Goal: Task Accomplishment & Management: Complete application form

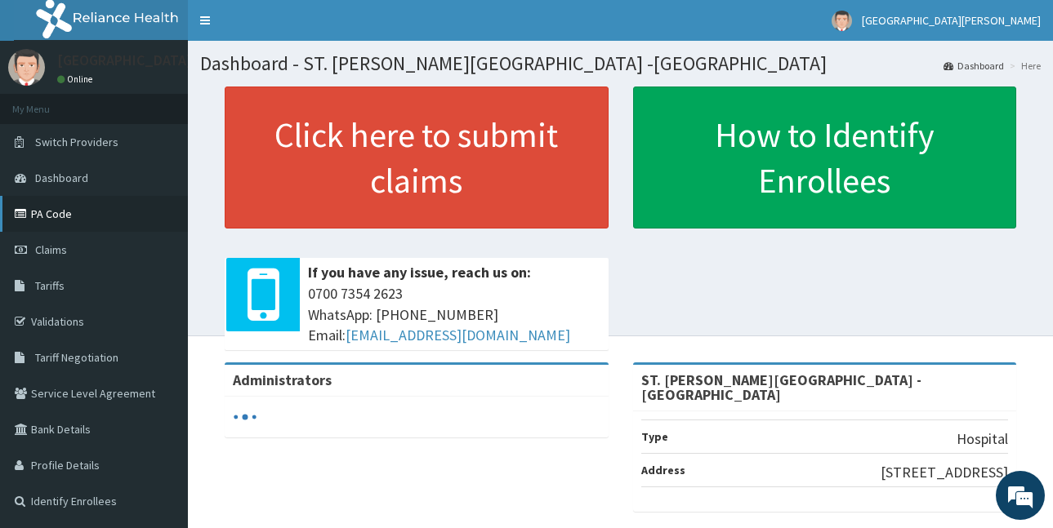
click at [82, 220] on link "PA Code" at bounding box center [94, 214] width 188 height 36
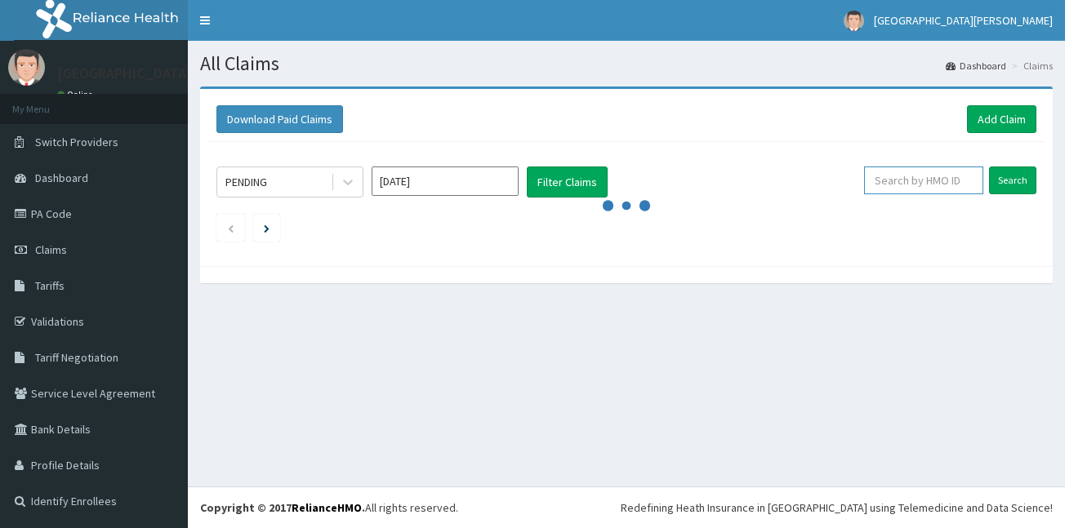
click at [892, 181] on input "text" at bounding box center [923, 181] width 119 height 28
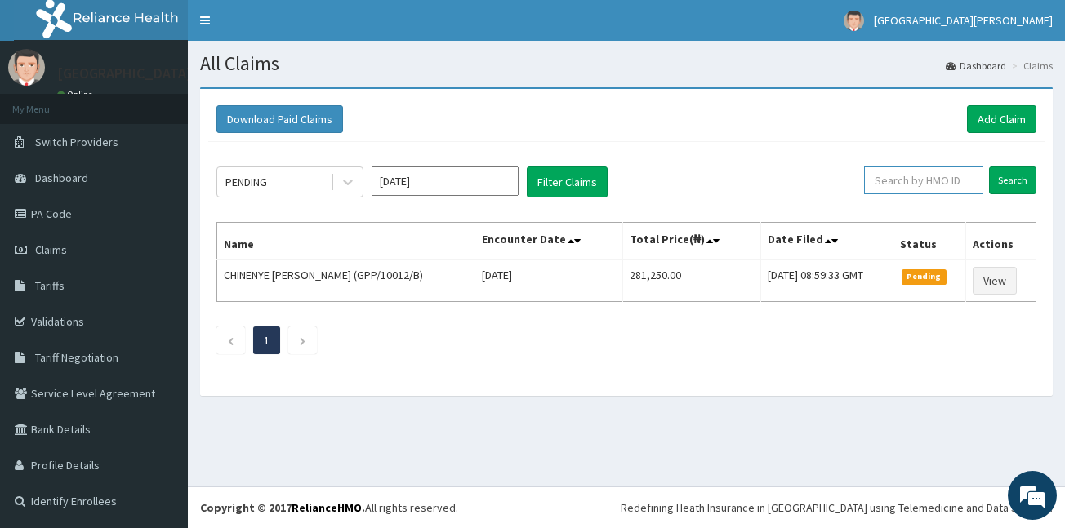
paste input "GPP/10012/B"
type input "GPP/10012/B"
click at [1019, 177] on input "Search" at bounding box center [1012, 181] width 47 height 28
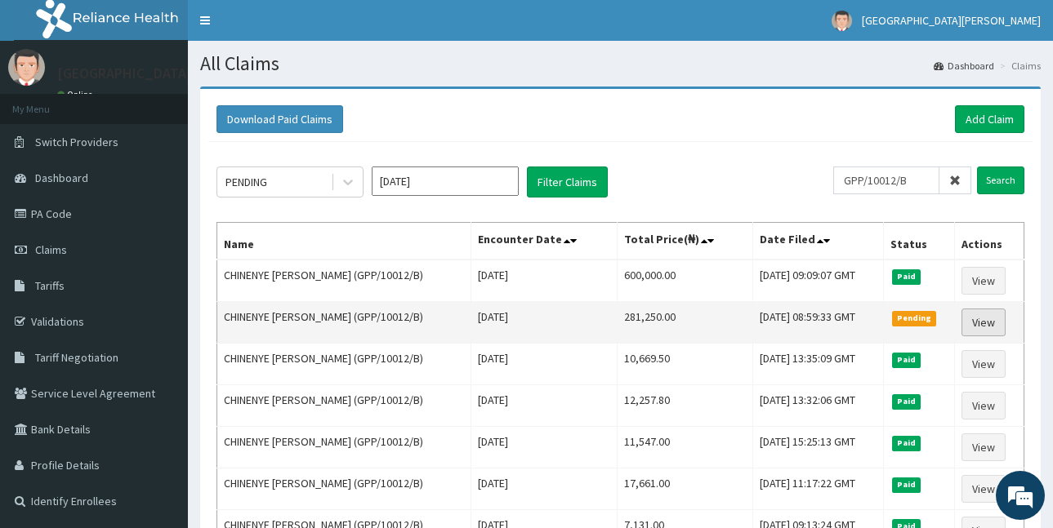
click at [973, 315] on link "View" at bounding box center [983, 323] width 44 height 28
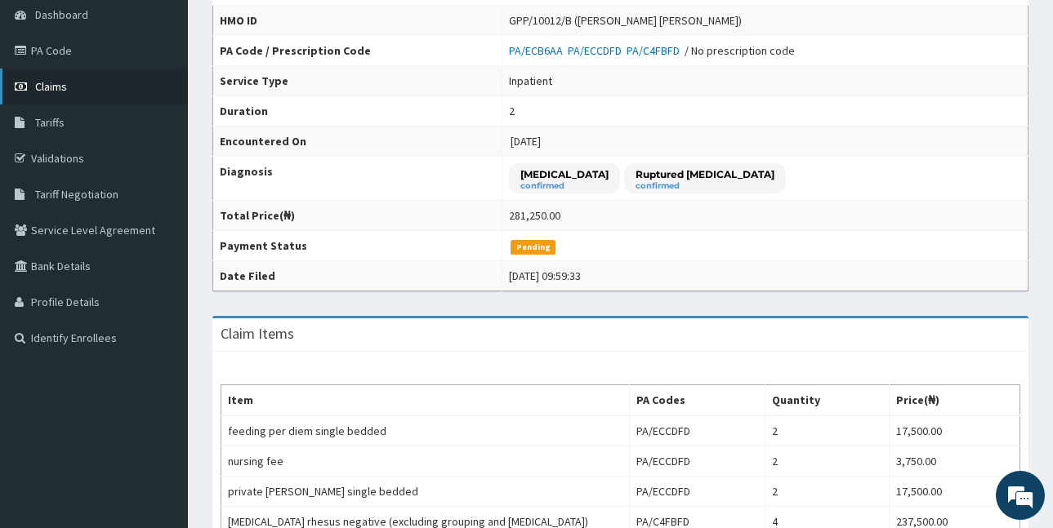
click at [57, 78] on link "Claims" at bounding box center [94, 87] width 188 height 36
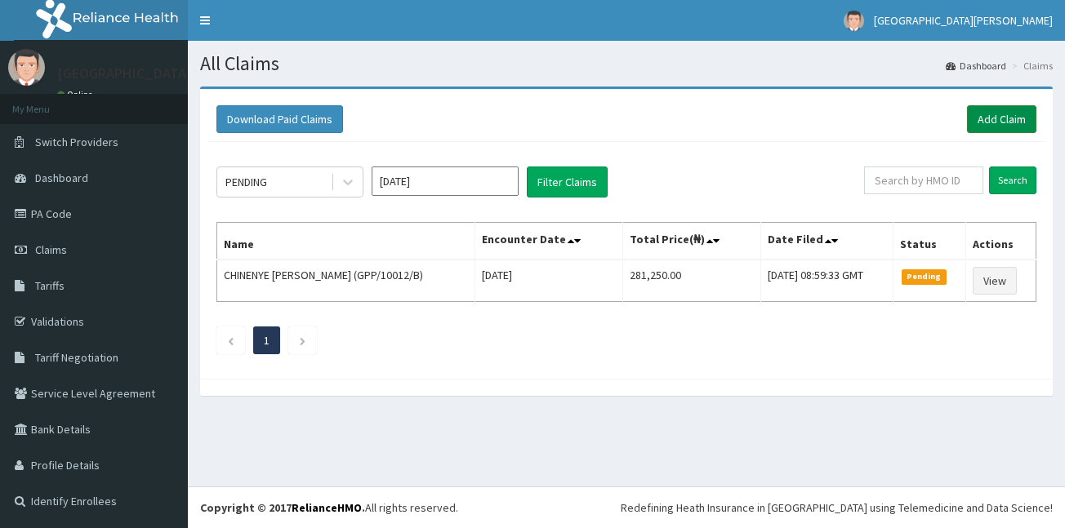
click at [1005, 115] on link "Add Claim" at bounding box center [1001, 119] width 69 height 28
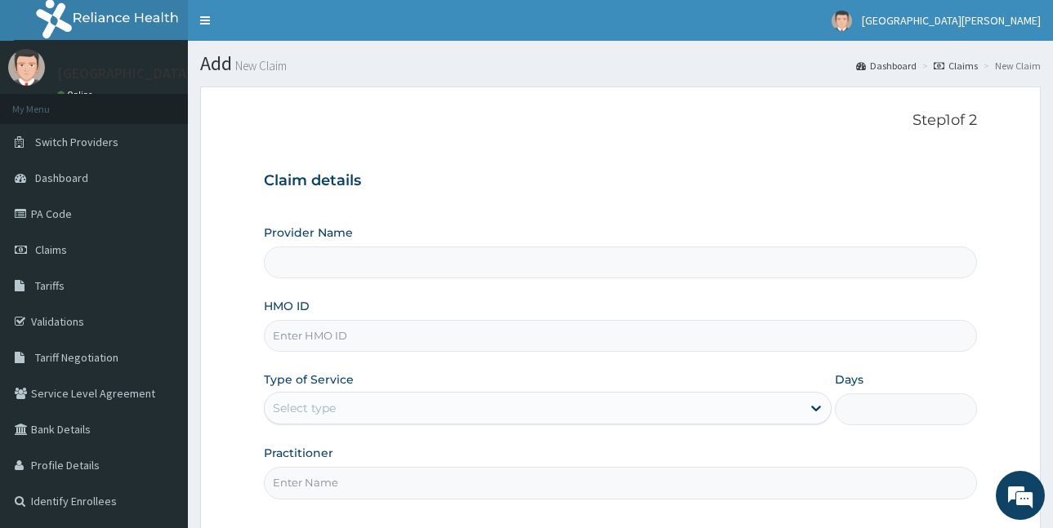
type input "ST. [PERSON_NAME][GEOGRAPHIC_DATA] -[GEOGRAPHIC_DATA]"
click at [351, 339] on input "HMO ID" at bounding box center [620, 336] width 713 height 32
paste input "GPP/10012/B"
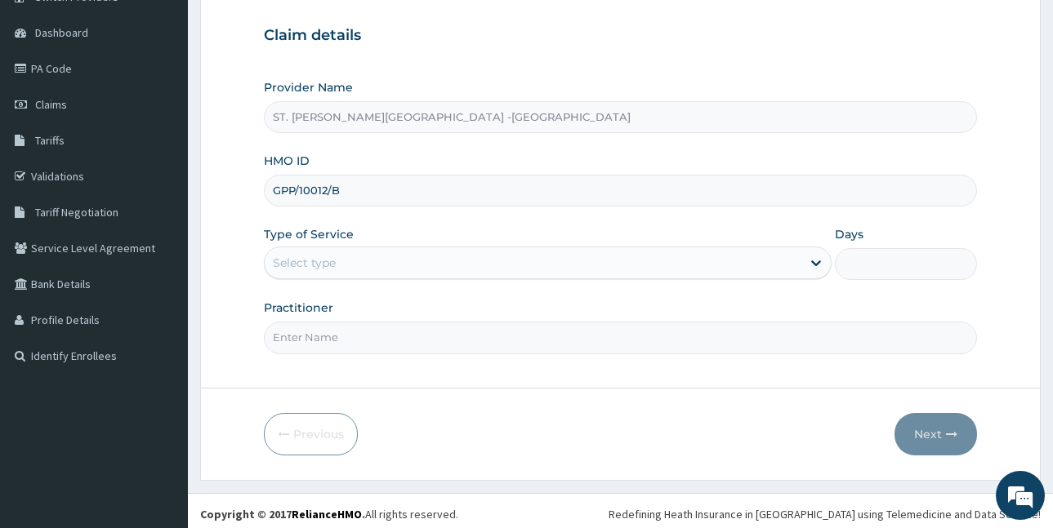
scroll to position [152, 0]
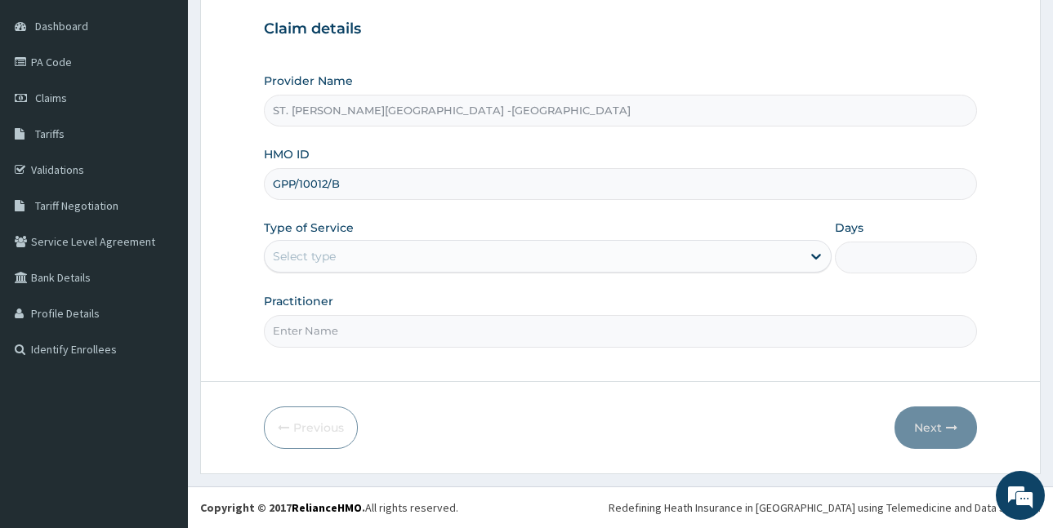
type input "GPP/10012/B"
click at [444, 256] on div "Select type" at bounding box center [533, 256] width 537 height 26
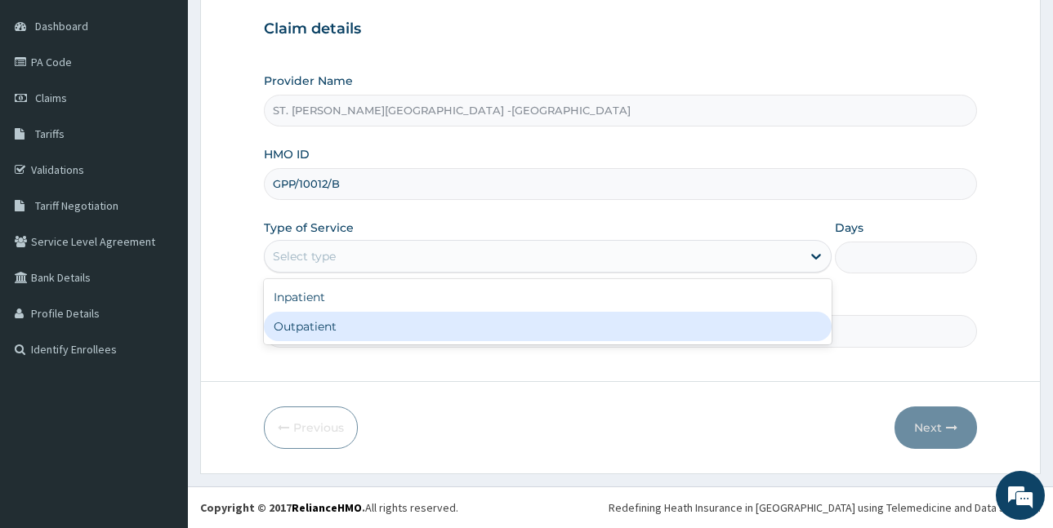
click at [416, 337] on div "Outpatient" at bounding box center [548, 326] width 568 height 29
type input "1"
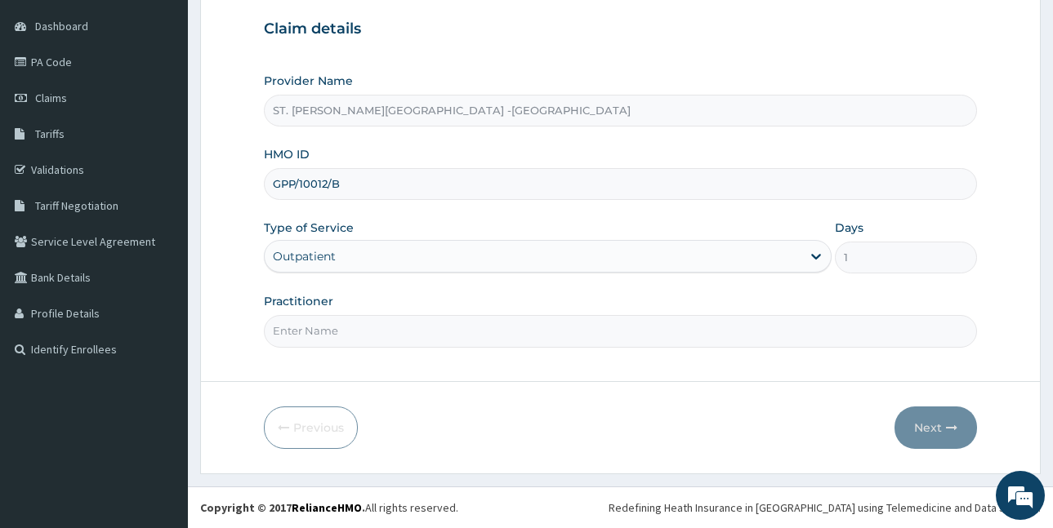
click at [368, 341] on input "Practitioner" at bounding box center [620, 331] width 713 height 32
type input "LUBA"
click at [926, 424] on button "Next" at bounding box center [935, 428] width 82 height 42
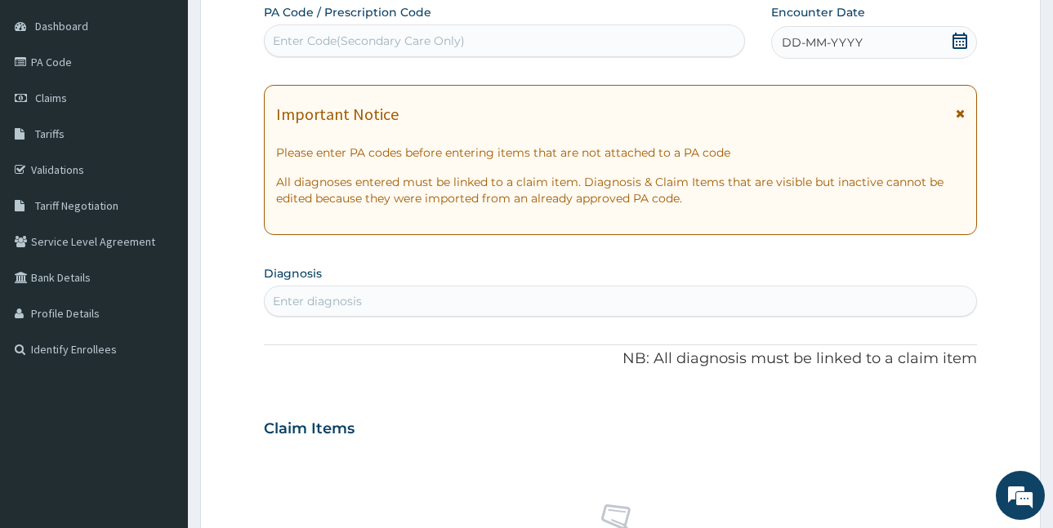
click at [402, 40] on div "Enter Code(Secondary Care Only)" at bounding box center [369, 41] width 192 height 16
paste input "PA/B6F60F"
type input "PA/B6F60F"
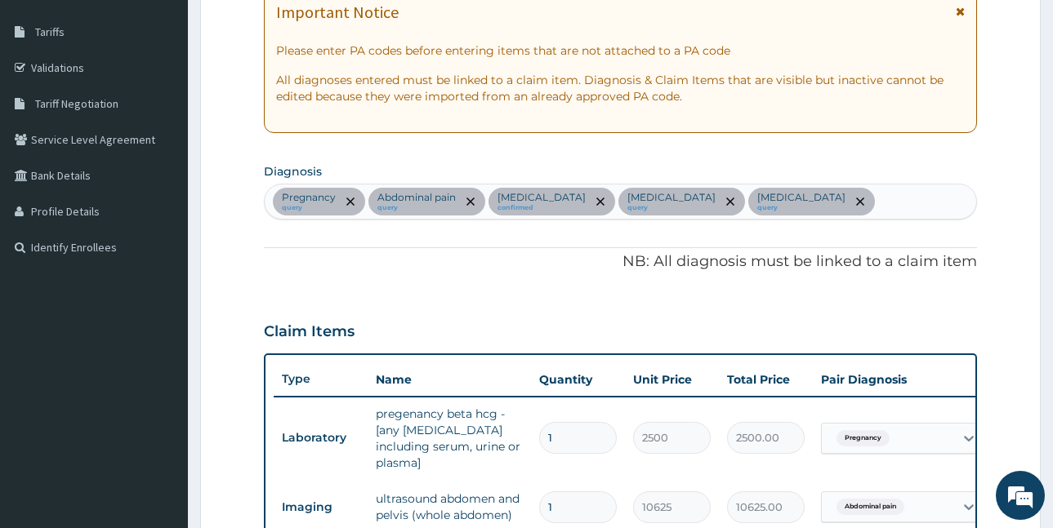
scroll to position [160, 0]
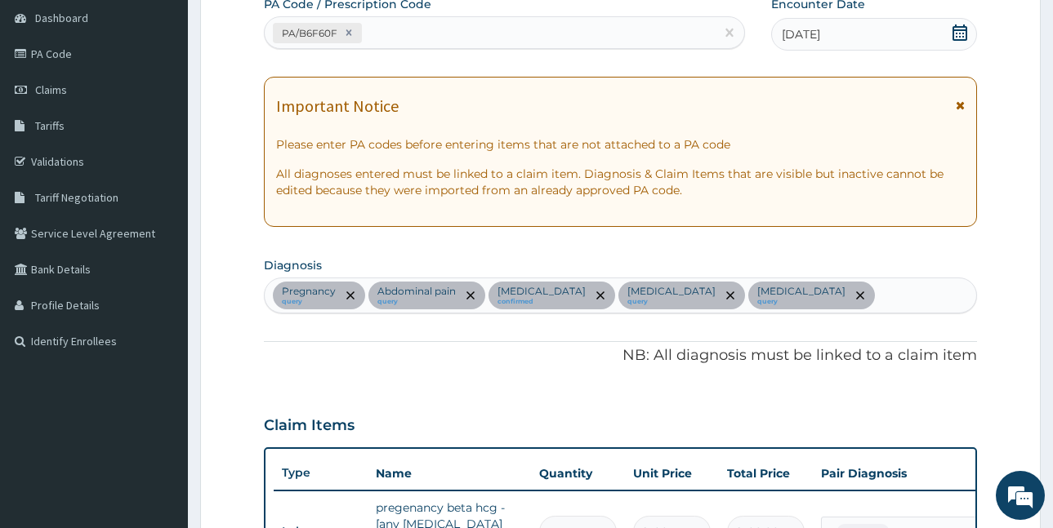
click at [394, 33] on div "PA/B6F60F" at bounding box center [490, 33] width 450 height 27
paste input "PA/9118F2"
type input "PA/9118F2"
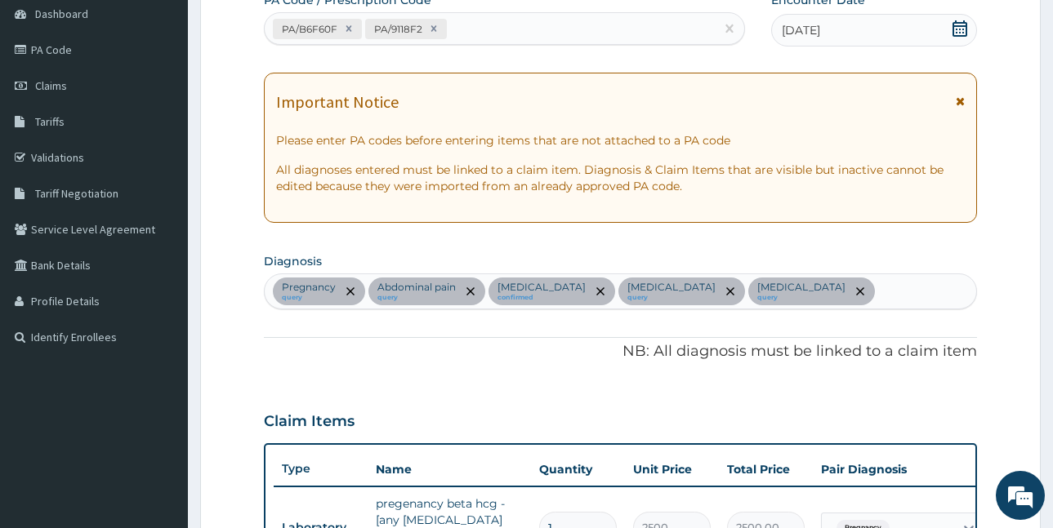
scroll to position [135, 0]
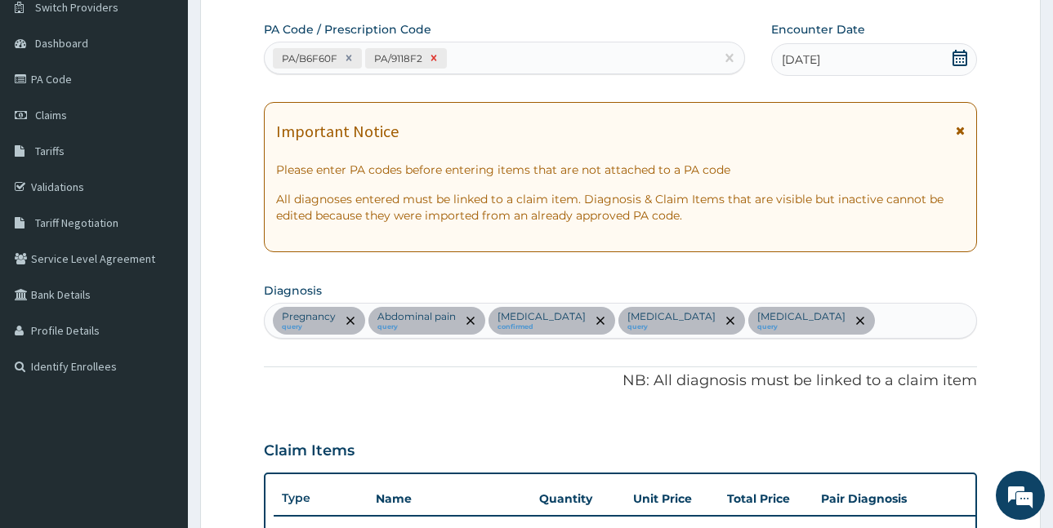
click at [435, 56] on icon at bounding box center [433, 57] width 11 height 11
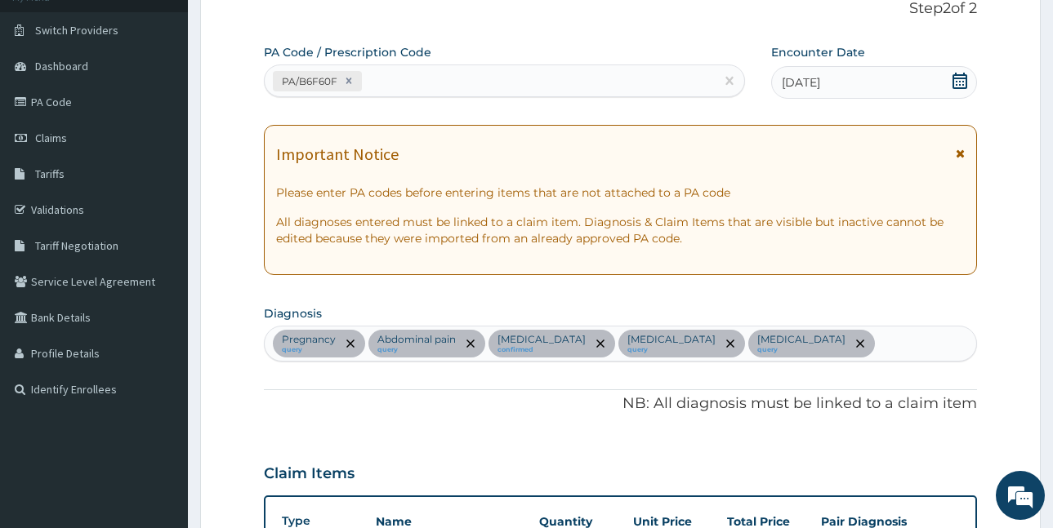
scroll to position [78, 0]
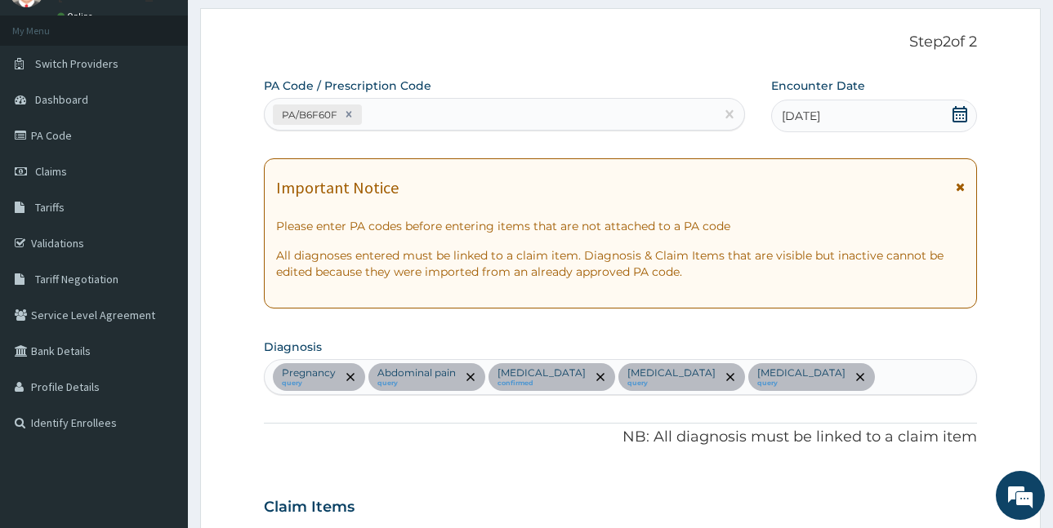
click at [388, 117] on div "PA/B6F60F" at bounding box center [490, 114] width 450 height 27
paste input "PA/ECB6AA"
type input "PA/ECB6AA"
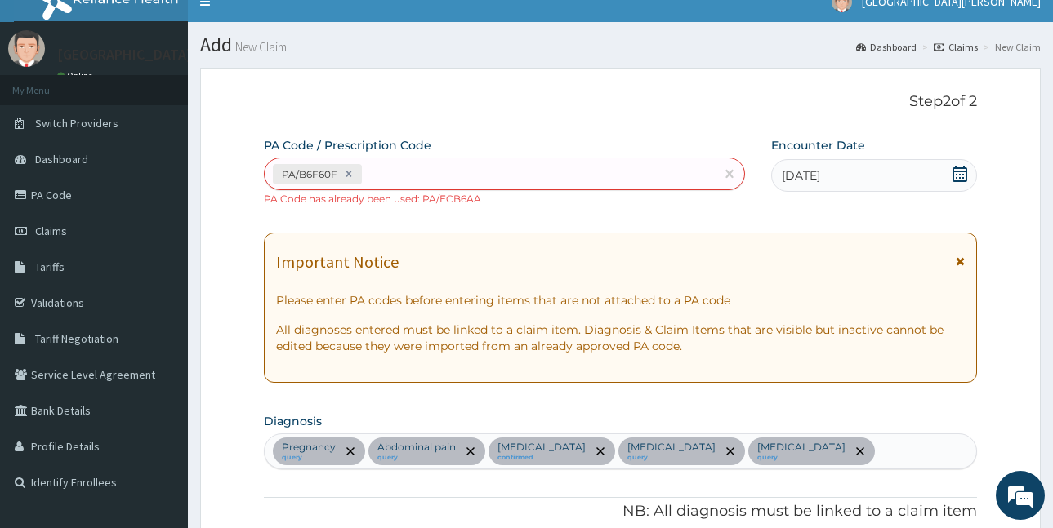
scroll to position [0, 0]
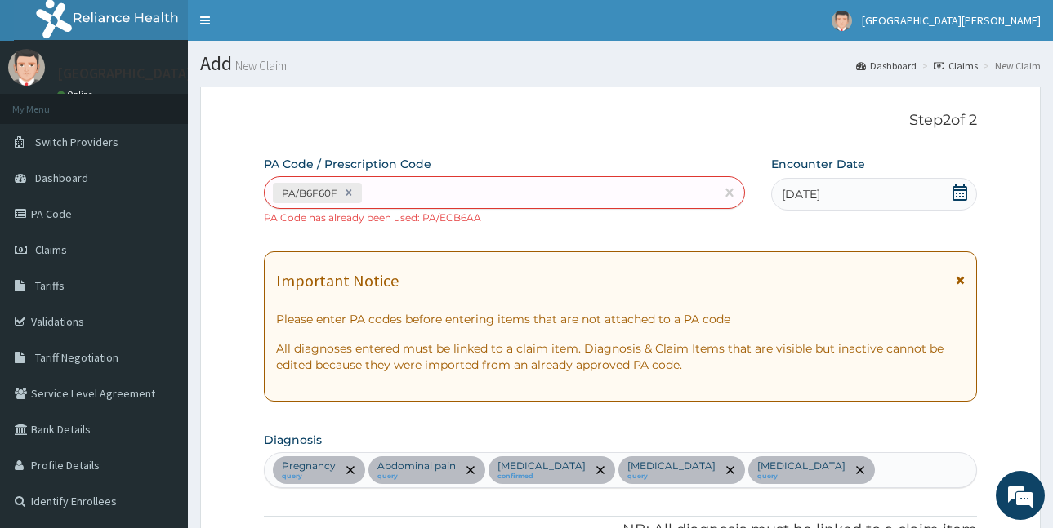
paste input "4"
type input "14"
type input "70000.00"
type input "14"
click at [395, 173] on div "PA Code / Prescription Code PA/B6F60F PA Code has already been used: PA/ECB6AA" at bounding box center [504, 190] width 481 height 69
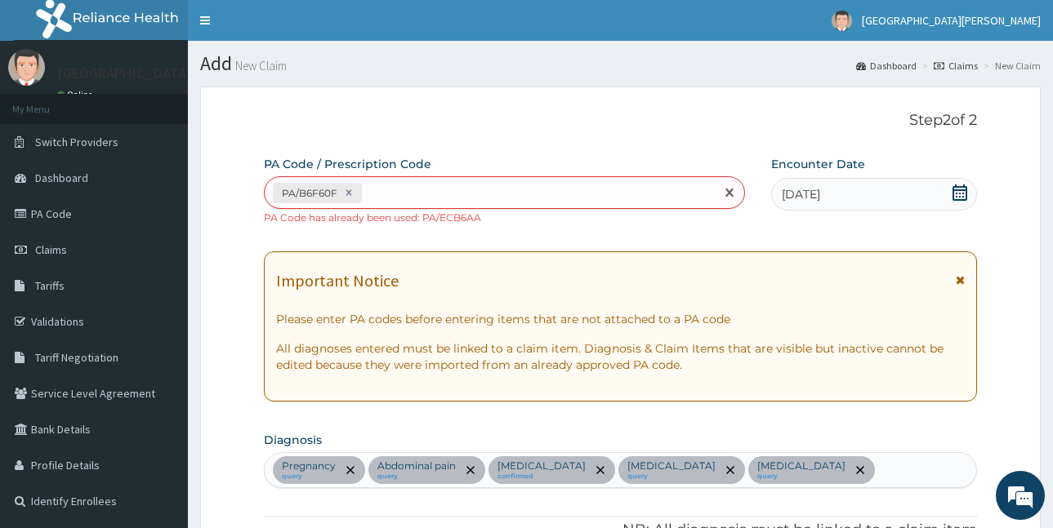
click at [398, 197] on div "PA/B6F60F" at bounding box center [490, 193] width 450 height 27
paste input "PA/C4FBFD"
type input "PA/C4FBFD"
click at [363, 188] on div "PA/B6F60F" at bounding box center [490, 193] width 450 height 27
paste input "PA/9118F2"
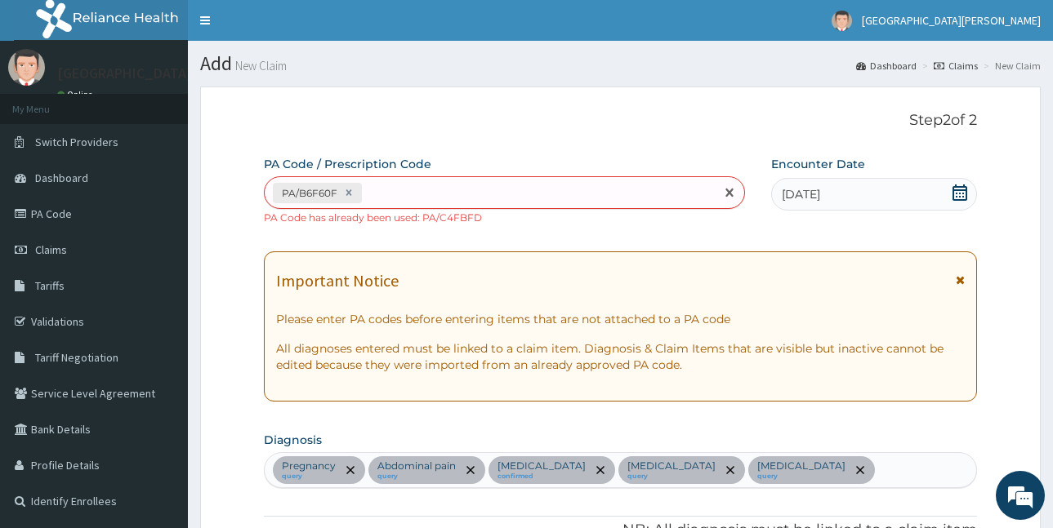
type input "PA/9118F2"
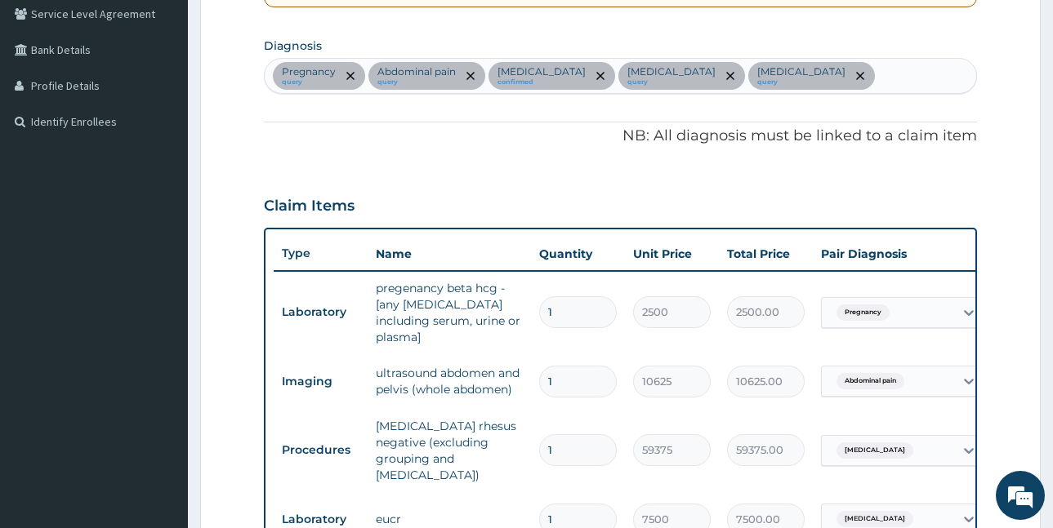
scroll to position [135, 0]
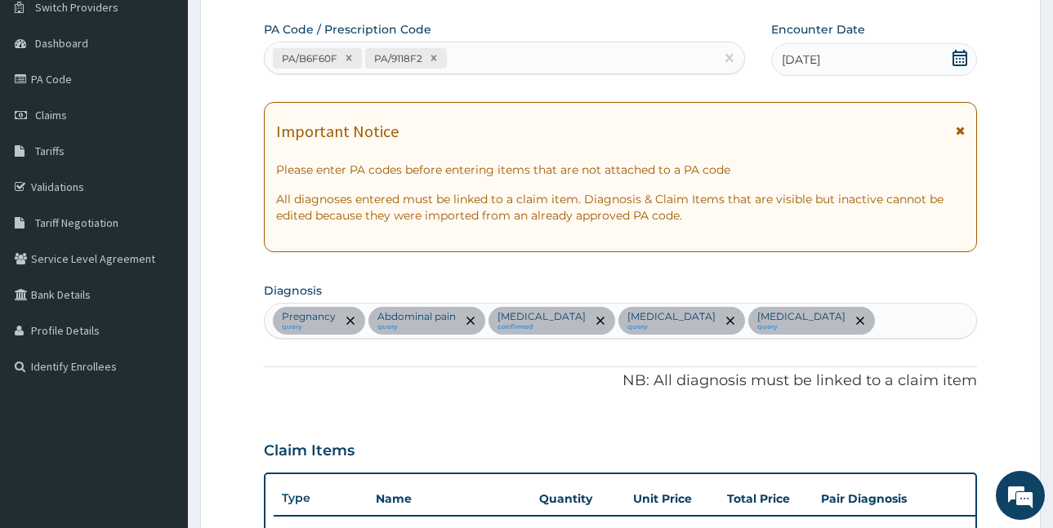
click at [493, 57] on div "PA/B6F60F PA/9118F2" at bounding box center [490, 58] width 450 height 27
paste input "PA/BFAAED"
type input "PA/BFAAED"
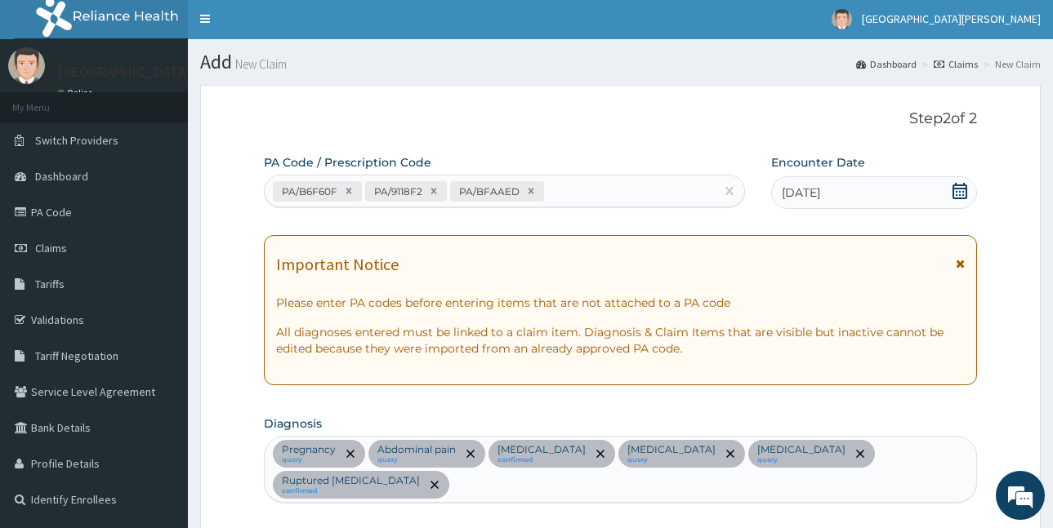
scroll to position [0, 0]
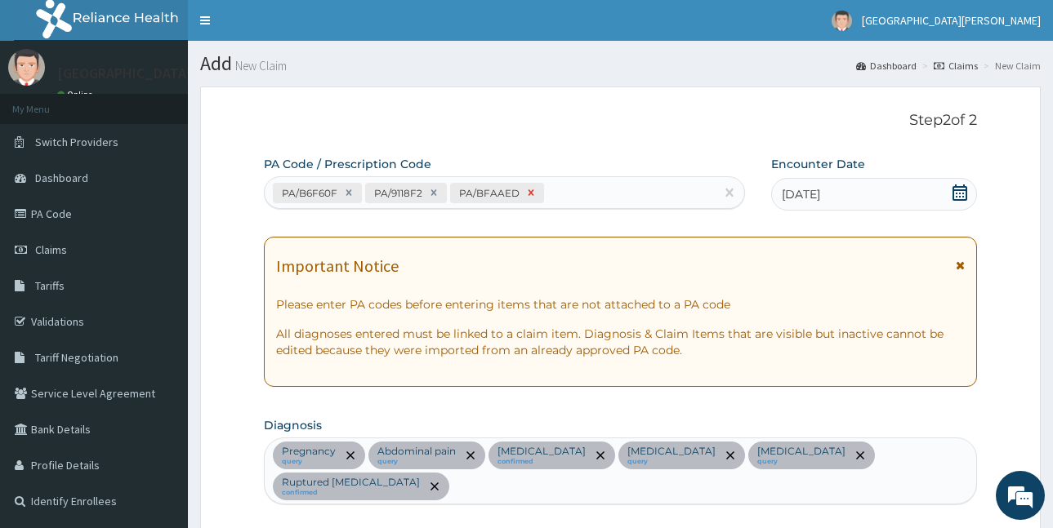
click at [530, 193] on icon at bounding box center [530, 192] width 11 height 11
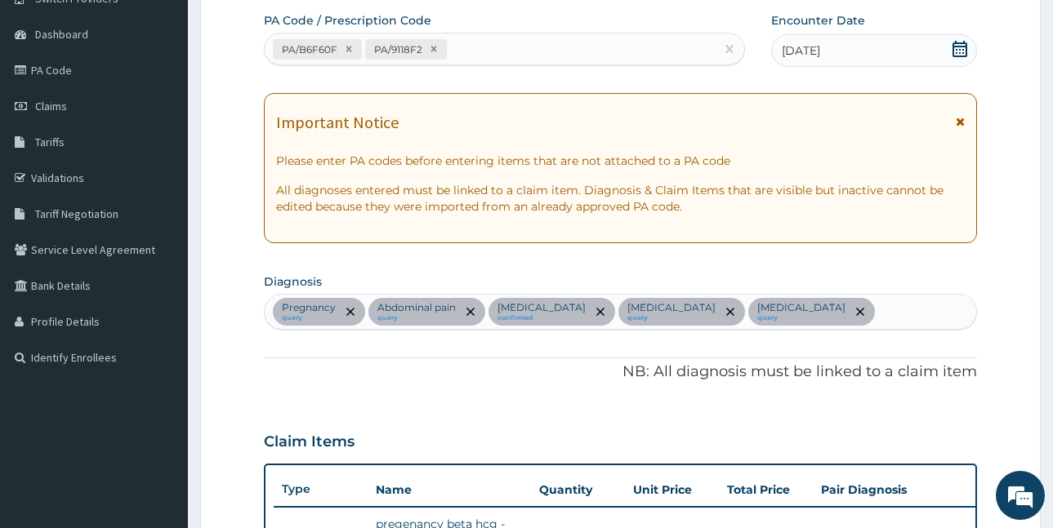
scroll to position [135, 0]
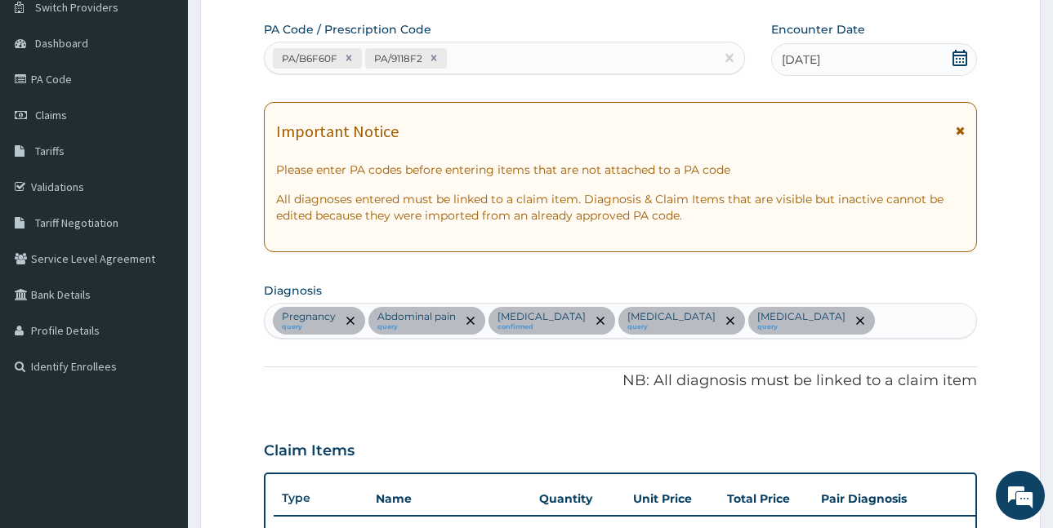
click at [483, 61] on div "PA/B6F60F PA/9118F2" at bounding box center [490, 58] width 450 height 27
paste input "PA/ECCDFD"
type input "PA/ECCDFD"
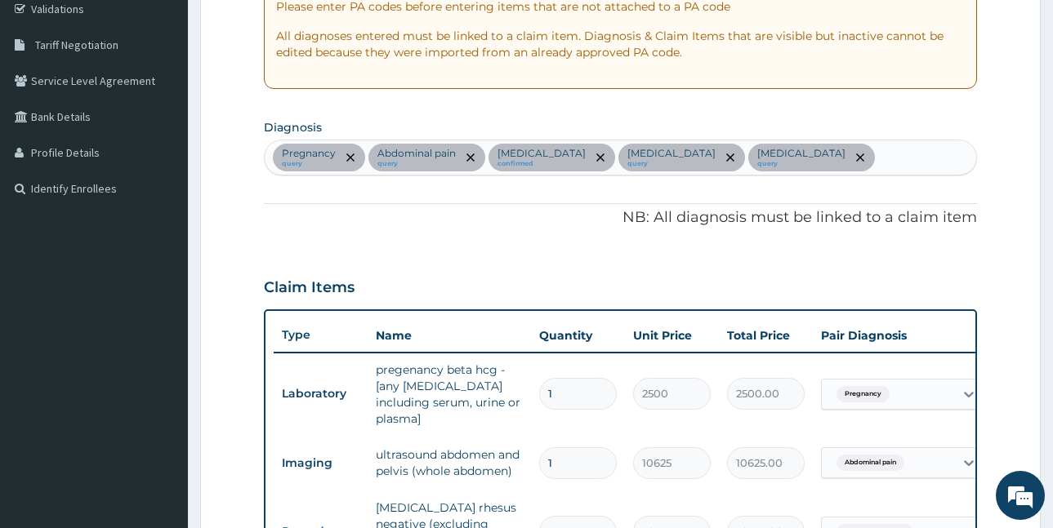
scroll to position [0, 0]
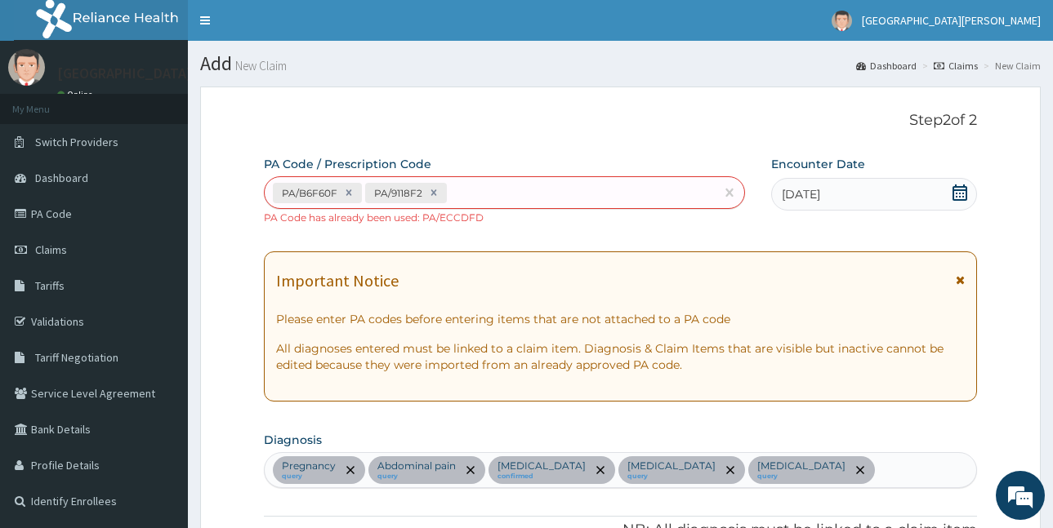
click at [490, 187] on div "PA/B6F60F PA/9118F2" at bounding box center [490, 193] width 450 height 27
paste input "PA/55DB98"
type input "PA/55DB98"
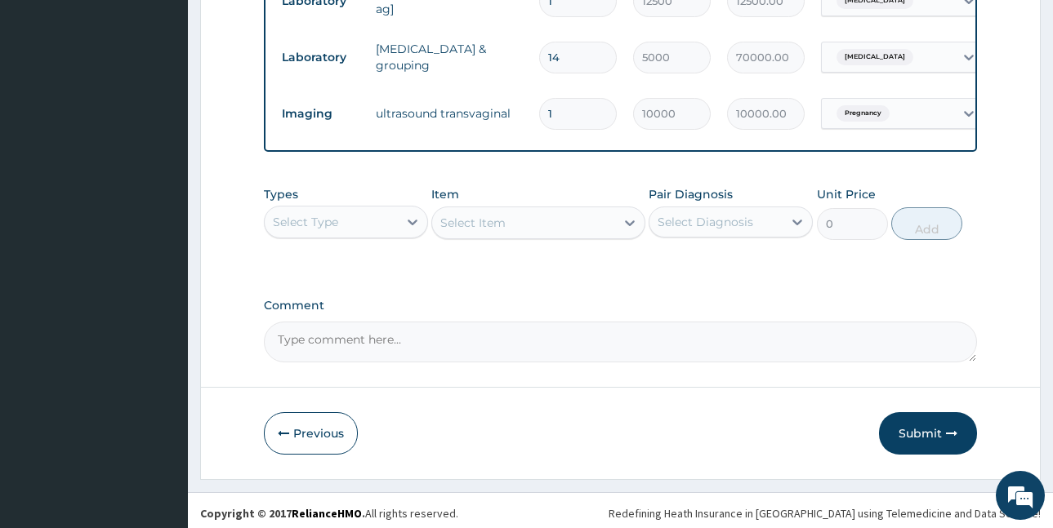
scroll to position [971, 0]
click at [941, 435] on button "Submit" at bounding box center [928, 432] width 98 height 42
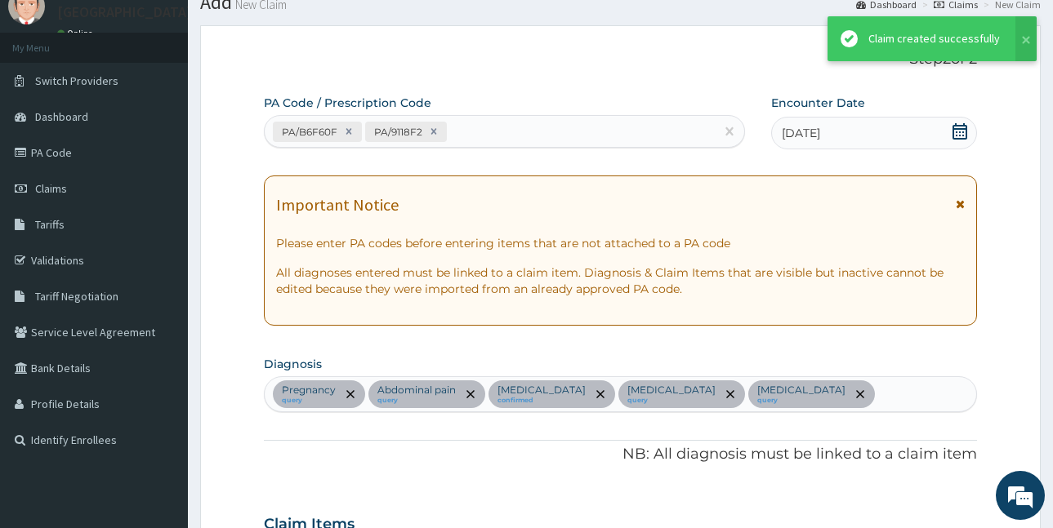
scroll to position [956, 0]
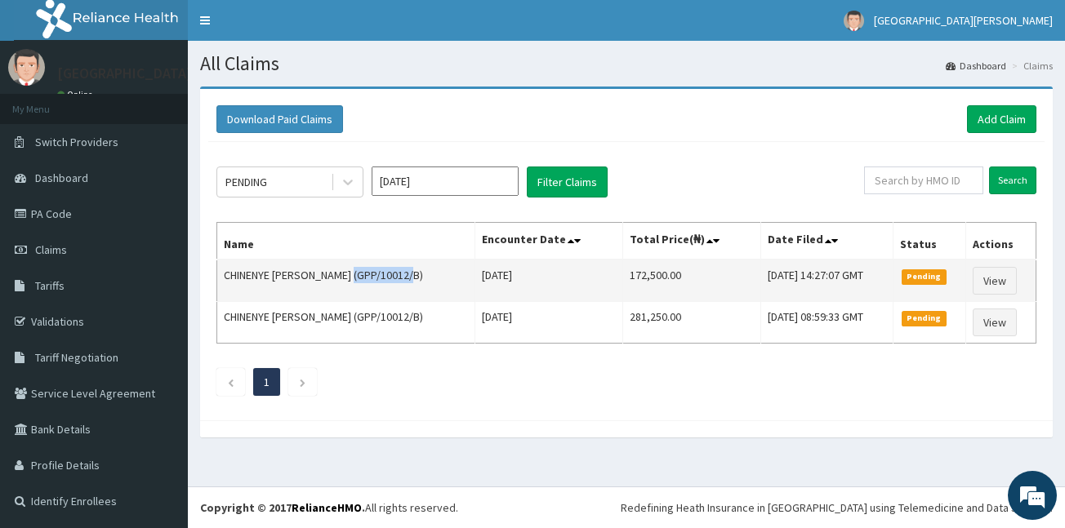
drag, startPoint x: 361, startPoint y: 278, endPoint x: 419, endPoint y: 276, distance: 58.0
click at [419, 276] on td "CHINENYE NGOZI CHUKWU (GPP/10012/B)" at bounding box center [346, 281] width 258 height 42
copy td "GPP/10012/B"
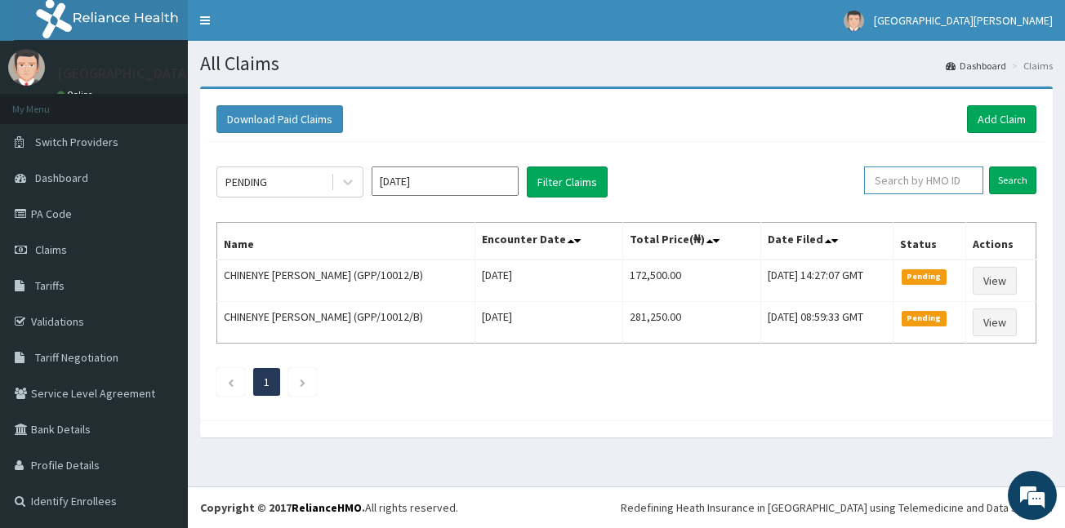
click at [915, 183] on input "text" at bounding box center [923, 181] width 119 height 28
paste input "GPP/10012/B"
type input "GPP/10012/B"
click at [1009, 180] on input "Search" at bounding box center [1012, 181] width 47 height 28
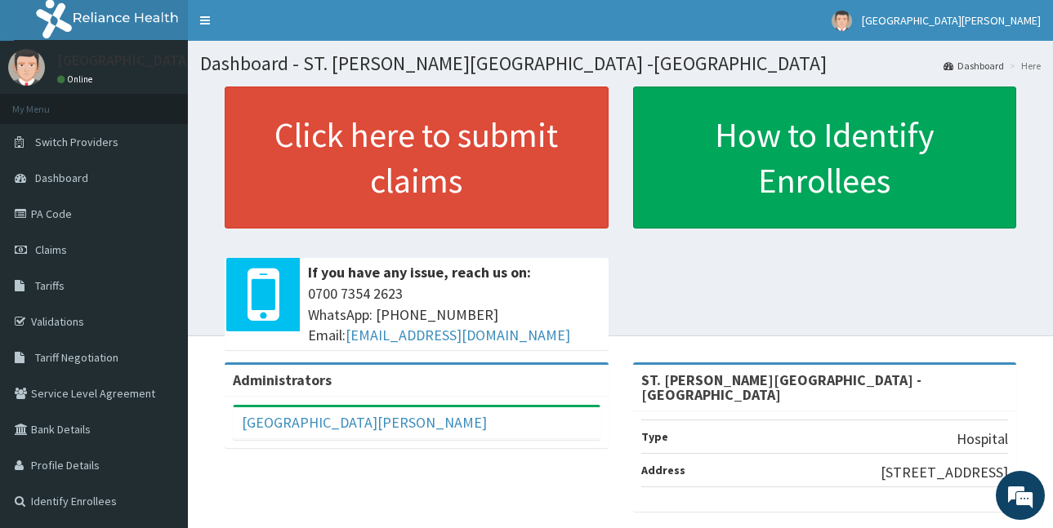
click at [46, 214] on link "PA Code" at bounding box center [94, 214] width 188 height 36
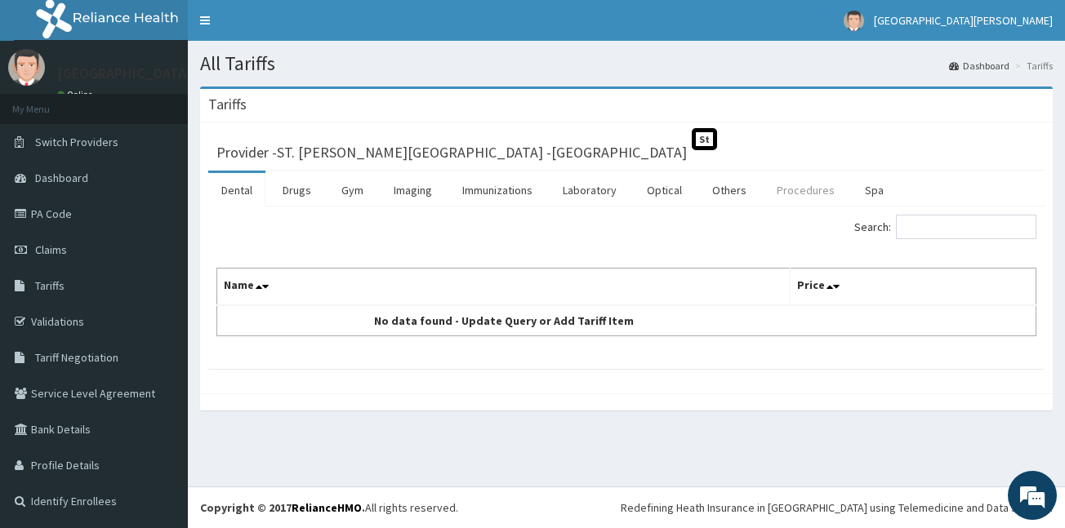
click at [797, 194] on link "Procedures" at bounding box center [806, 190] width 84 height 34
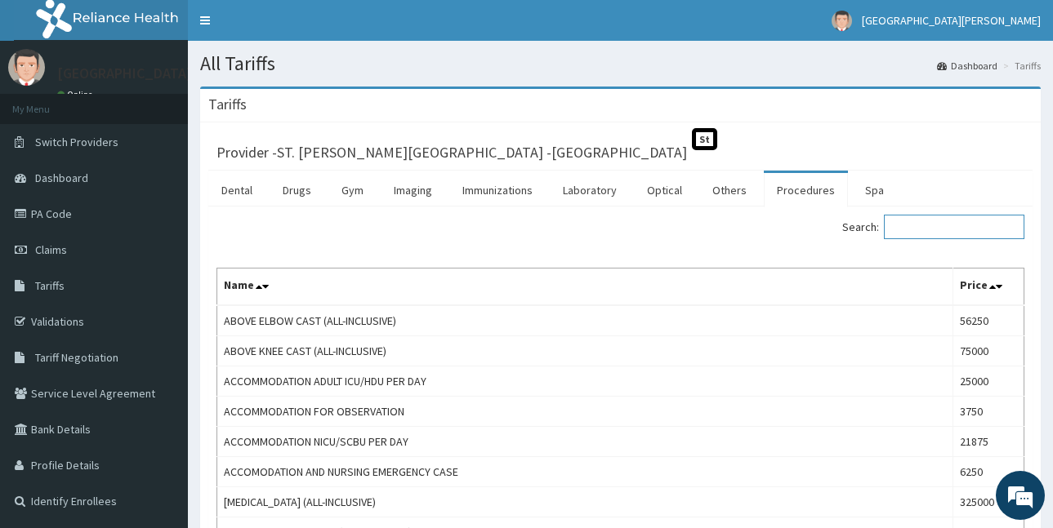
click at [927, 233] on input "Search:" at bounding box center [954, 227] width 140 height 25
type input "HEEL INJ"
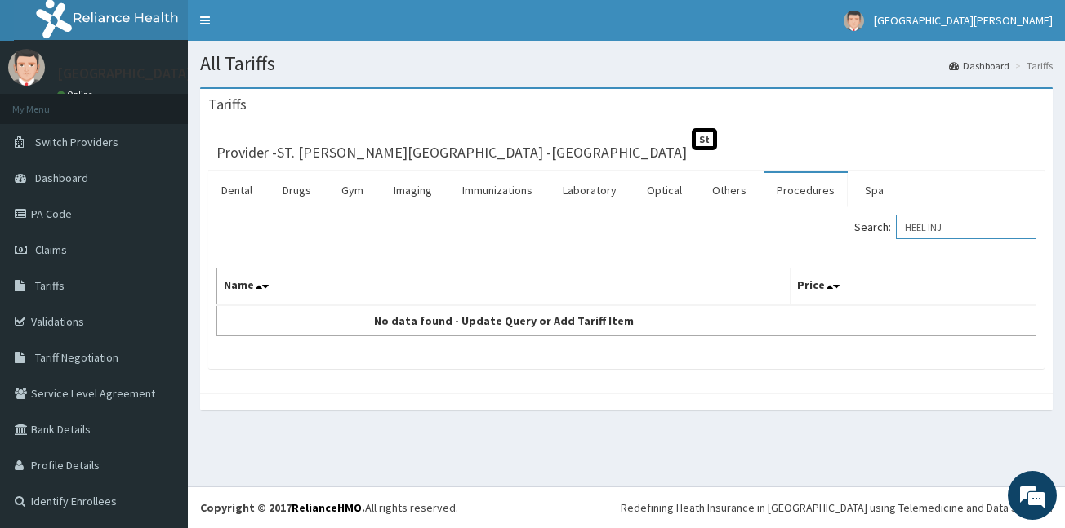
drag, startPoint x: 964, startPoint y: 228, endPoint x: 895, endPoint y: 247, distance: 71.1
click at [899, 247] on div "Search: HEEL INJ Name Price No data found - Update Query or Add Tariff Item" at bounding box center [626, 276] width 820 height 122
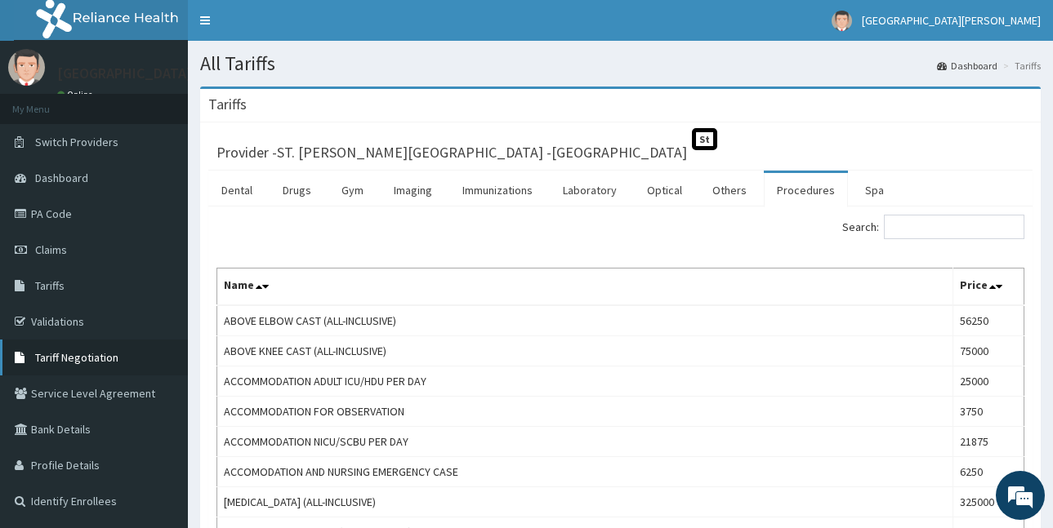
click at [64, 360] on span "Tariff Negotiation" at bounding box center [76, 357] width 83 height 15
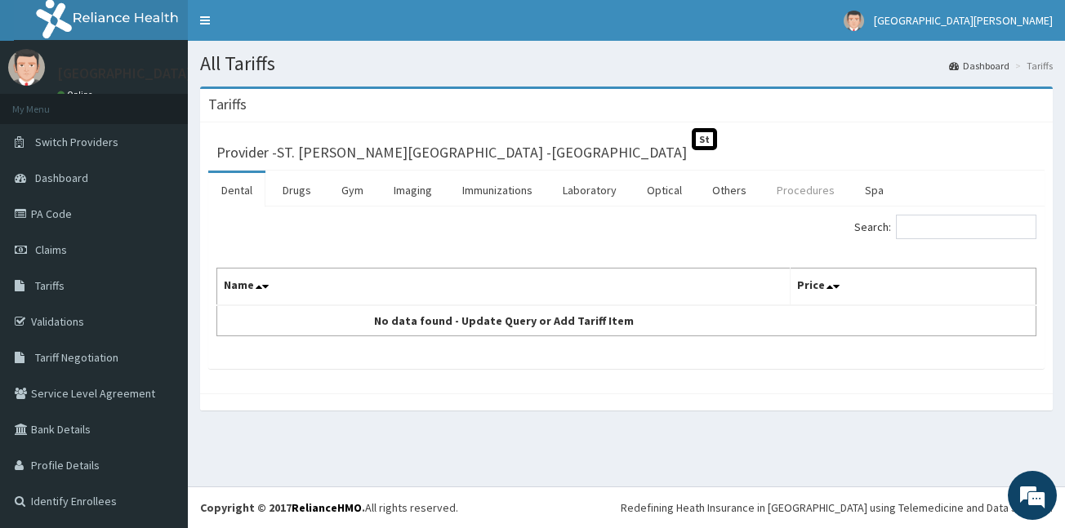
click at [786, 191] on link "Procedures" at bounding box center [806, 190] width 84 height 34
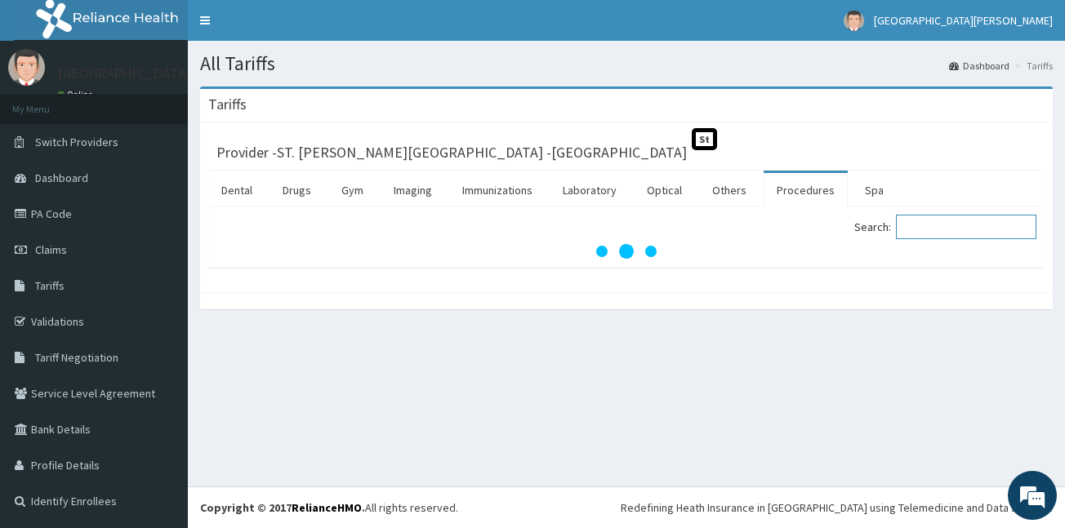
click at [943, 231] on input "Search:" at bounding box center [966, 227] width 140 height 25
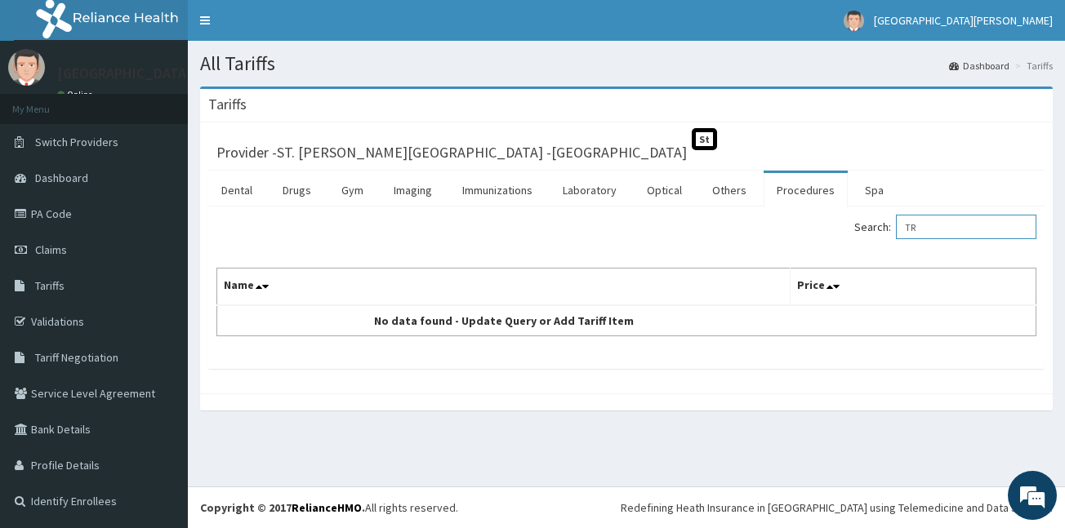
type input "T"
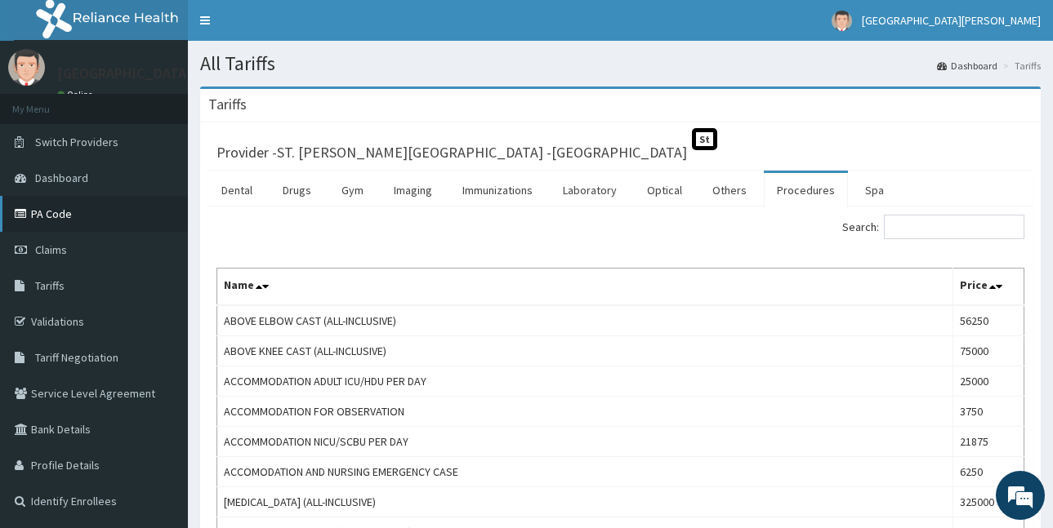
click at [51, 214] on link "PA Code" at bounding box center [94, 214] width 188 height 36
